Goal: Task Accomplishment & Management: Use online tool/utility

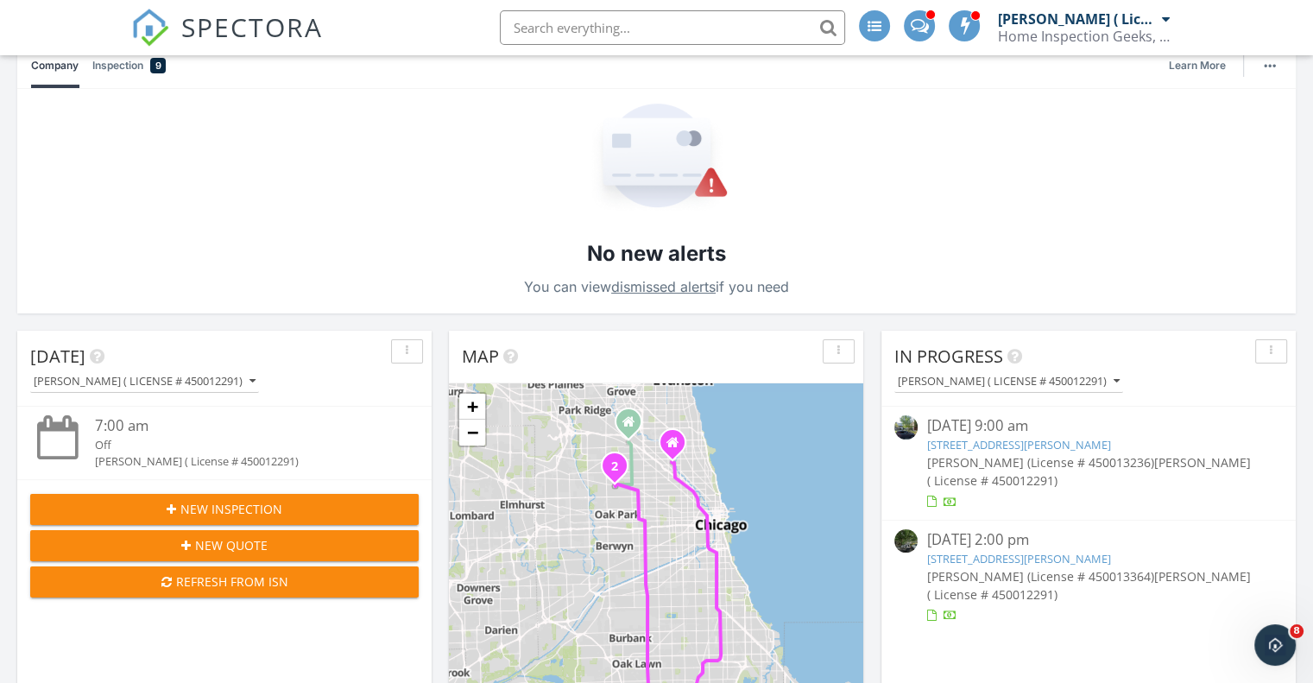
click at [1029, 443] on link "[STREET_ADDRESS][PERSON_NAME]" at bounding box center [1018, 445] width 184 height 16
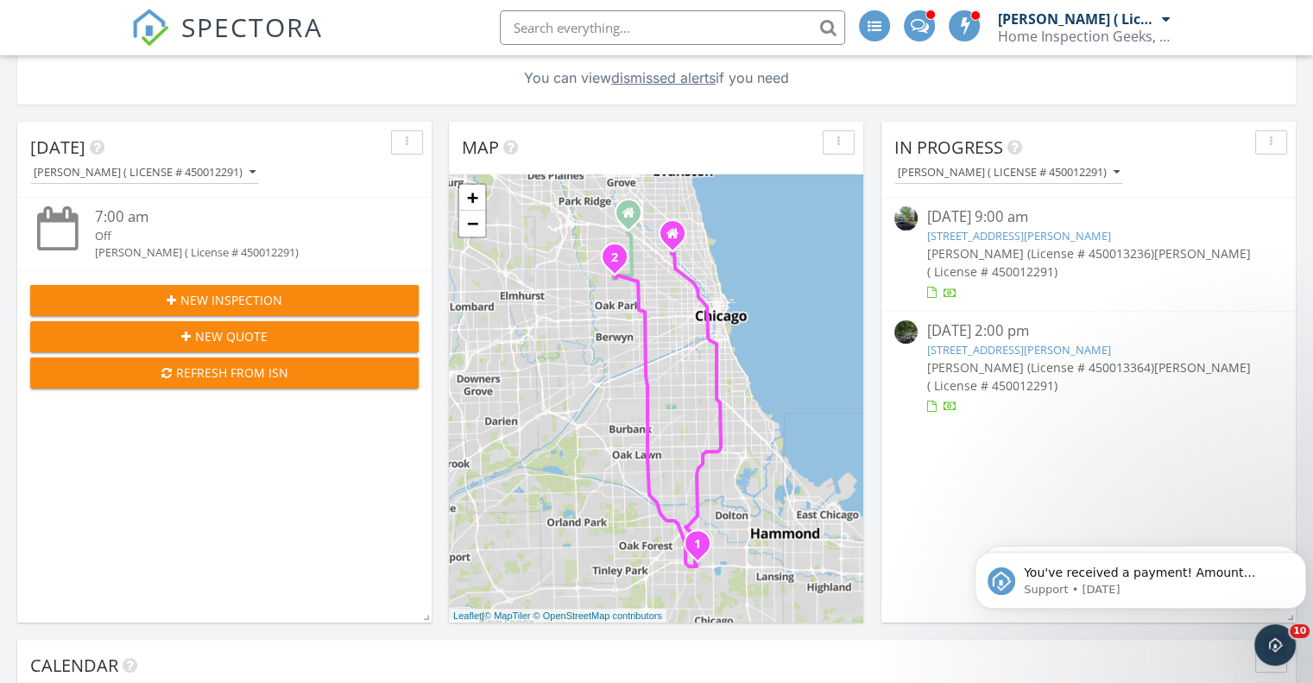
scroll to position [393, 0]
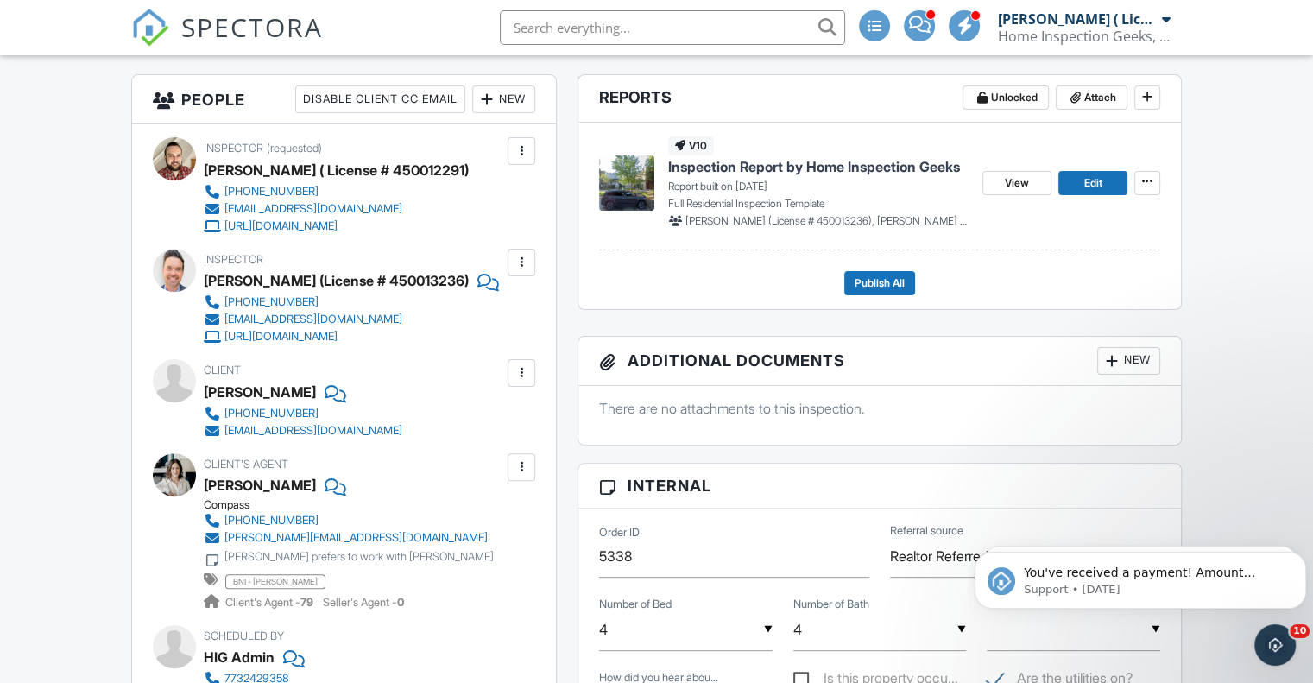
scroll to position [485, 0]
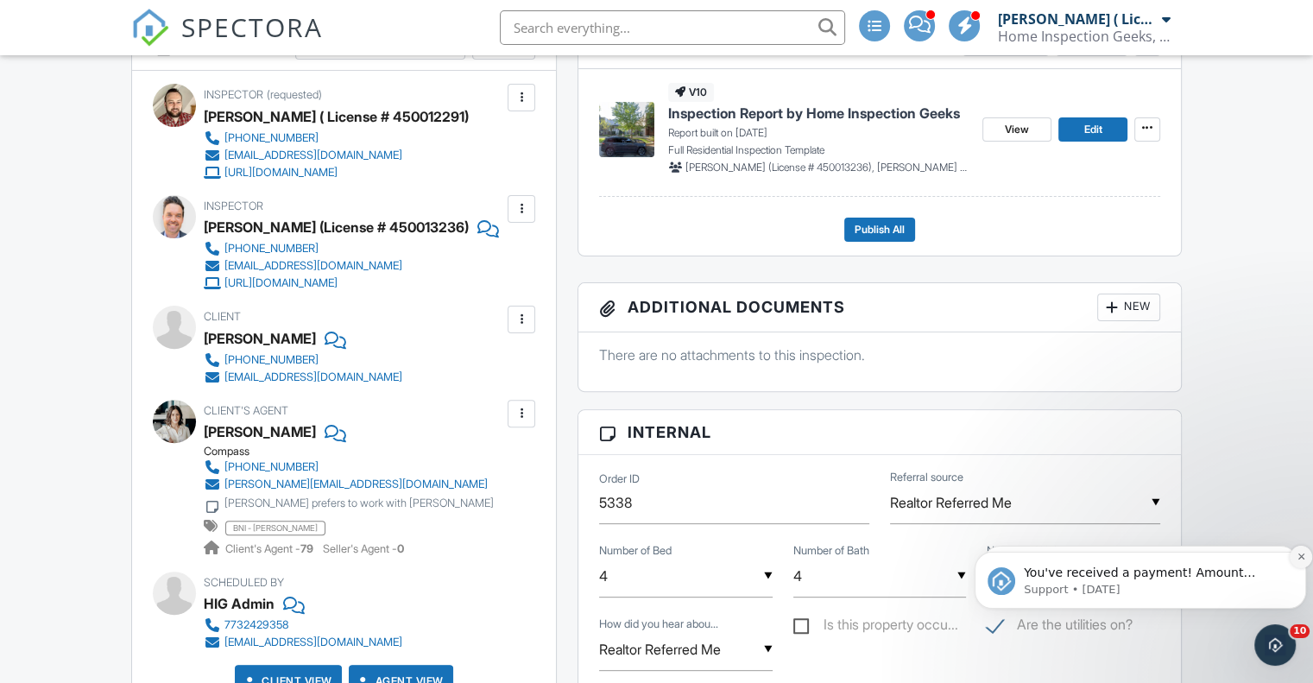
click at [1302, 558] on icon "Dismiss notification" at bounding box center [1300, 556] width 6 height 6
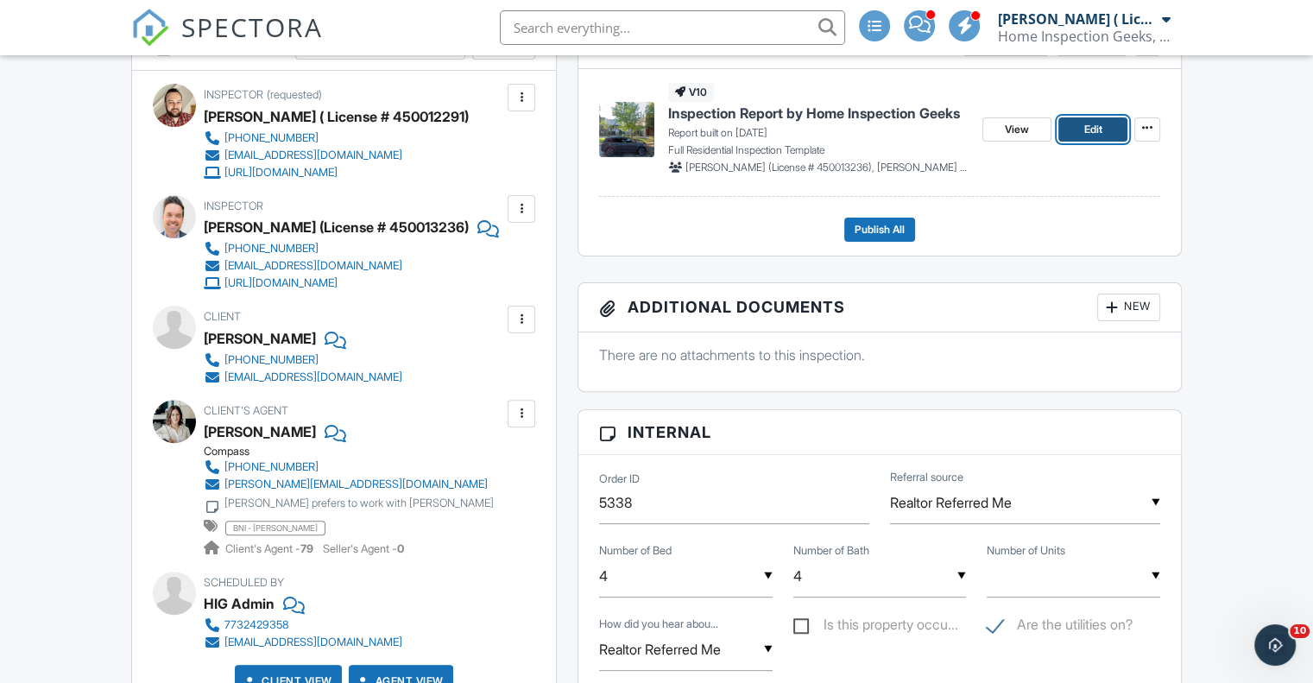
click at [1095, 129] on span "Edit" at bounding box center [1092, 129] width 18 height 17
